Goal: Register for event/course

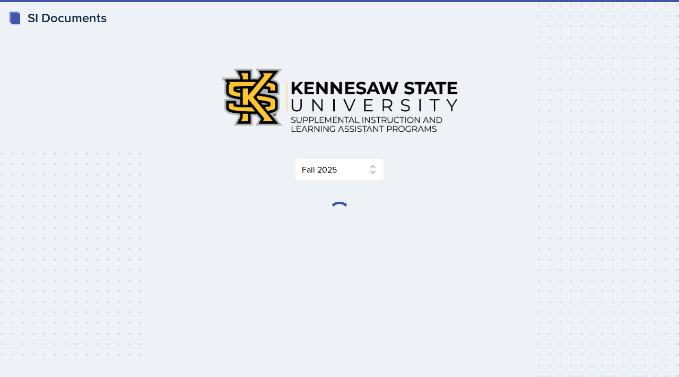
select select "2bed604d-1099-4043-b1bc-2365e8740244"
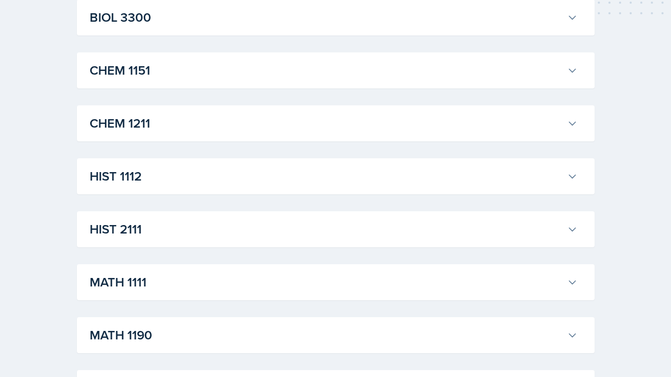
scroll to position [420, 0]
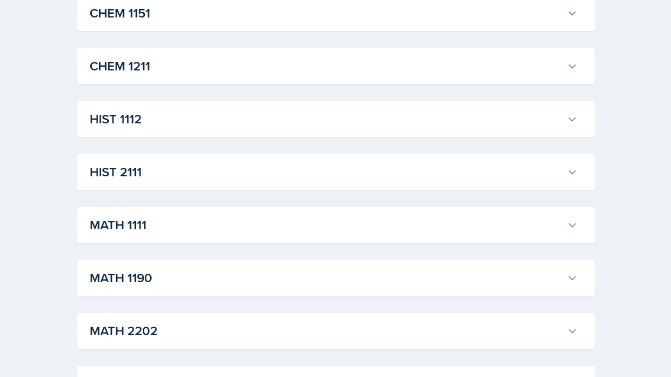
click at [208, 125] on h3 "HIST 1112" at bounding box center [326, 119] width 473 height 19
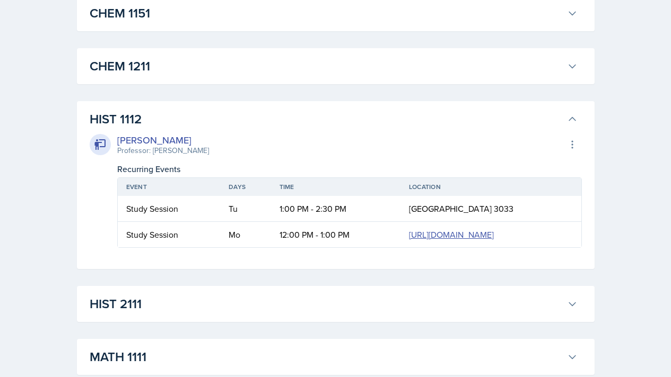
click at [207, 123] on h3 "HIST 1112" at bounding box center [326, 119] width 473 height 19
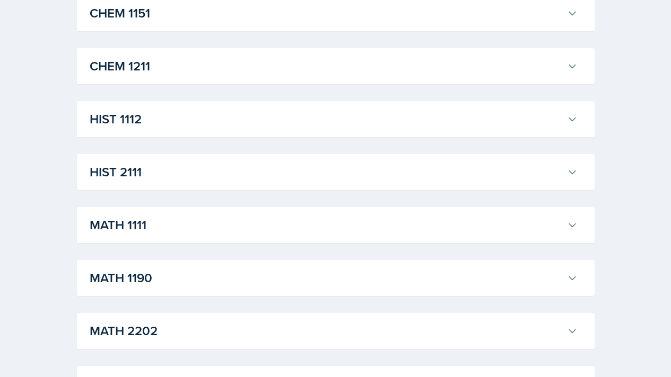
click at [186, 181] on button "HIST 2111" at bounding box center [333, 172] width 492 height 23
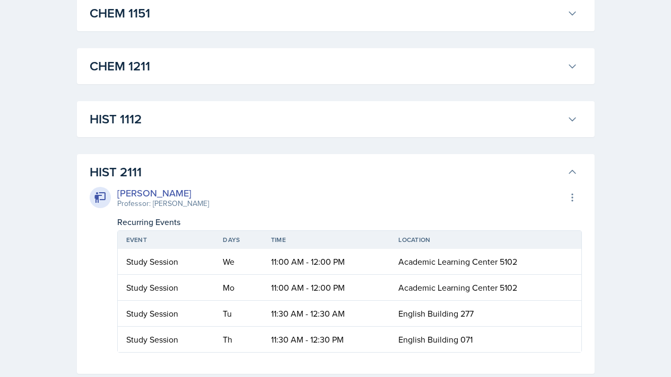
click at [181, 173] on h3 "HIST 2111" at bounding box center [326, 172] width 473 height 19
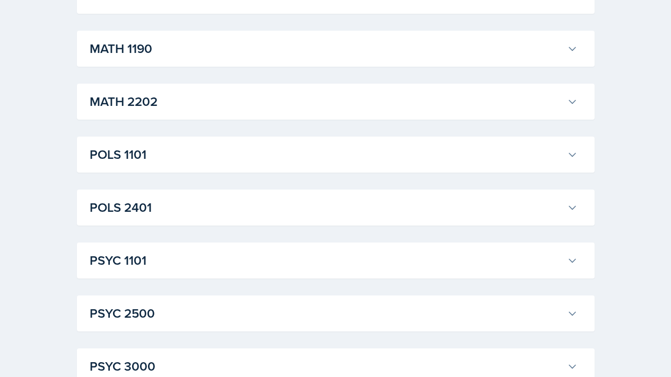
scroll to position [666, 0]
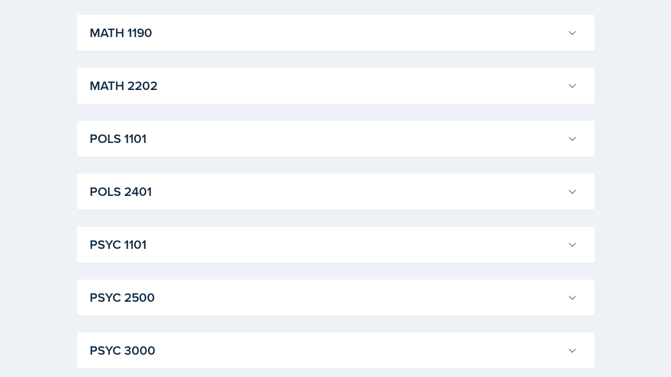
click at [163, 136] on h3 "POLS 1101" at bounding box center [326, 138] width 473 height 19
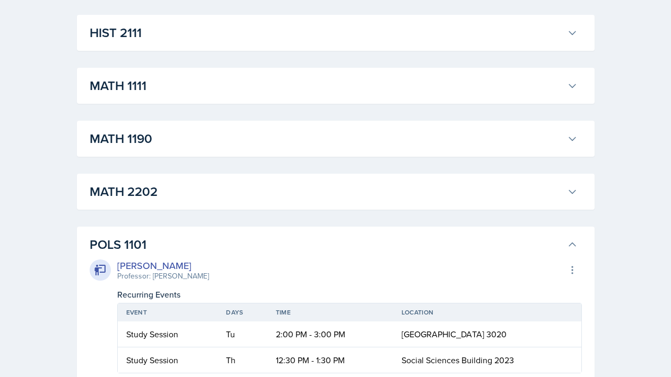
scroll to position [572, 0]
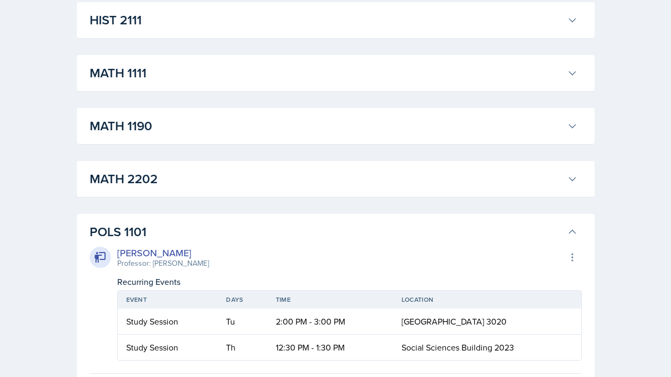
click at [139, 226] on h3 "POLS 1101" at bounding box center [326, 232] width 473 height 19
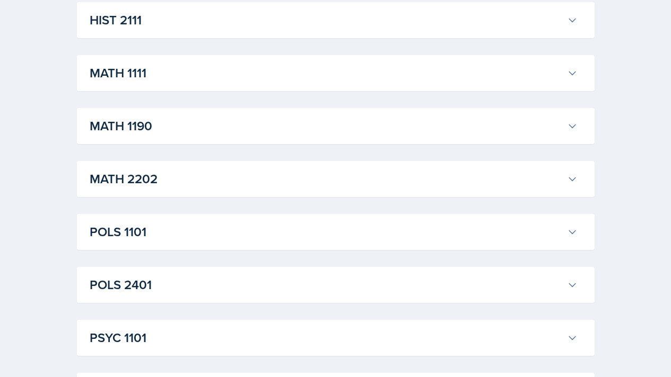
click at [151, 287] on h3 "POLS 2401" at bounding box center [326, 285] width 473 height 19
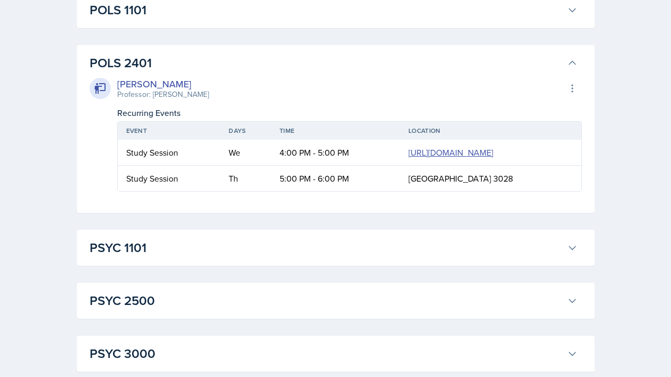
scroll to position [751, 0]
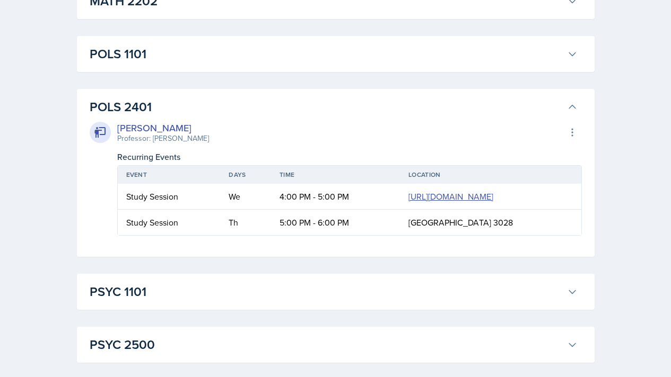
click at [106, 106] on h3 "POLS 2401" at bounding box center [326, 107] width 473 height 19
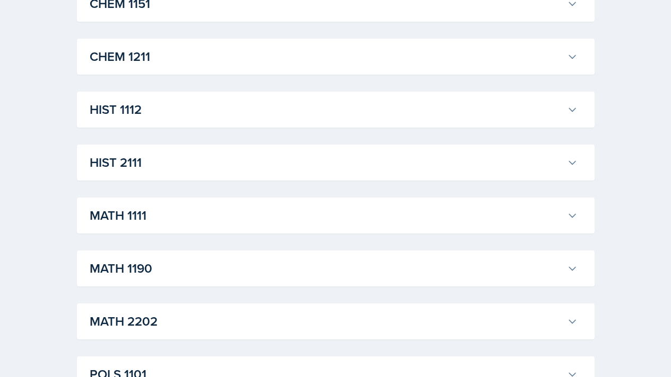
scroll to position [389, 0]
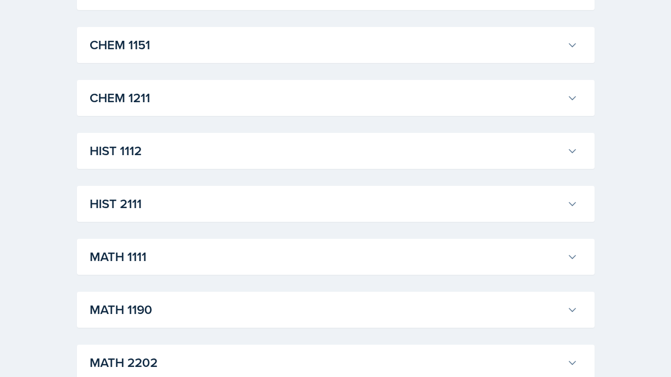
click at [121, 204] on h3 "HIST 2111" at bounding box center [326, 204] width 473 height 19
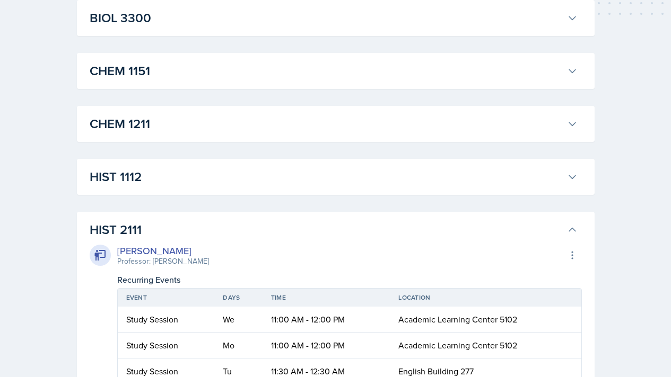
scroll to position [357, 0]
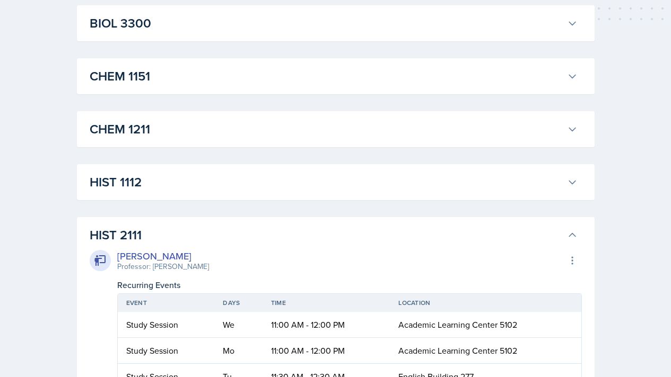
click at [117, 237] on h3 "HIST 2111" at bounding box center [326, 235] width 473 height 19
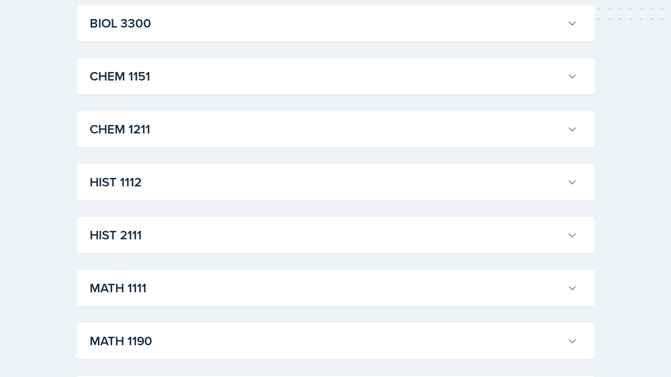
click at [110, 190] on h3 "HIST 1112" at bounding box center [326, 182] width 473 height 19
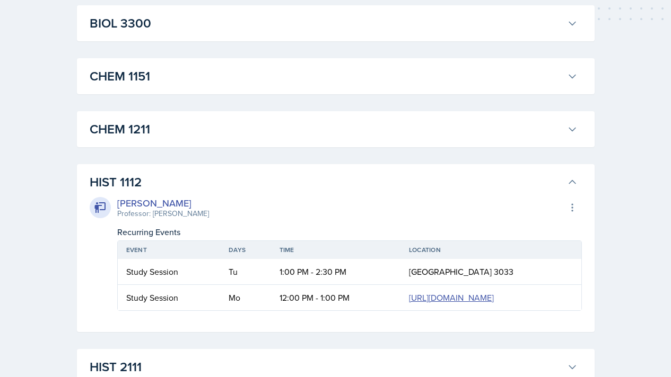
click at [108, 180] on h3 "HIST 1112" at bounding box center [326, 182] width 473 height 19
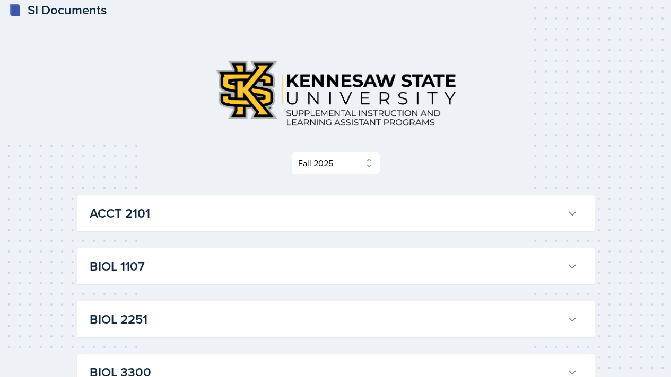
scroll to position [0, 0]
